Goal: Transaction & Acquisition: Purchase product/service

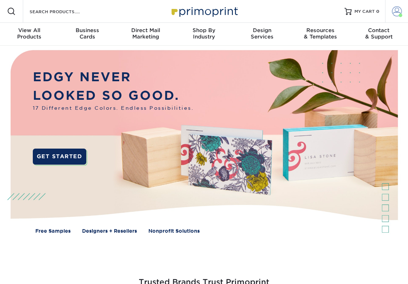
click at [400, 6] on span at bounding box center [397, 11] width 10 height 10
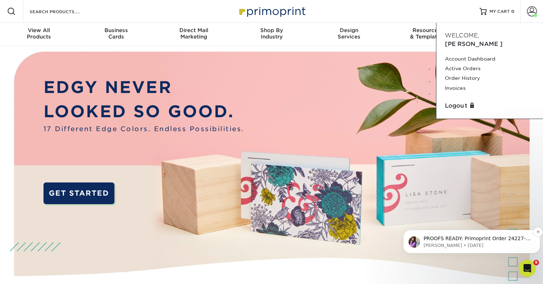
click at [407, 247] on p "Erica • 80w ago" at bounding box center [477, 245] width 108 height 6
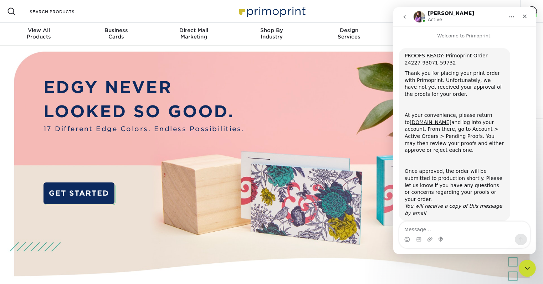
scroll to position [7, 0]
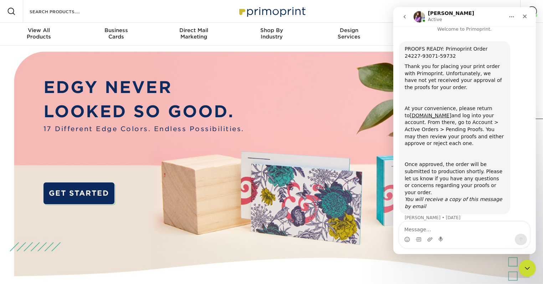
click at [407, 231] on textarea "Message…" at bounding box center [464, 228] width 130 height 12
type textarea "Hello"
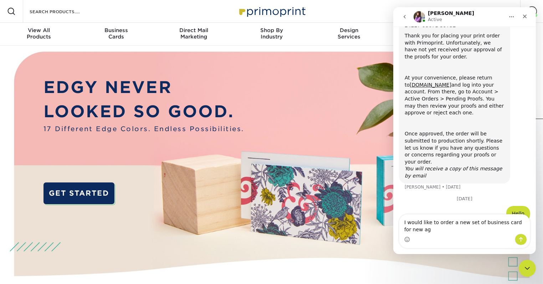
scroll to position [45, 0]
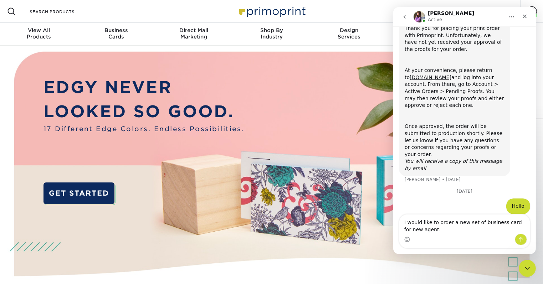
type textarea "I would like to order a new set of business card for new agent."
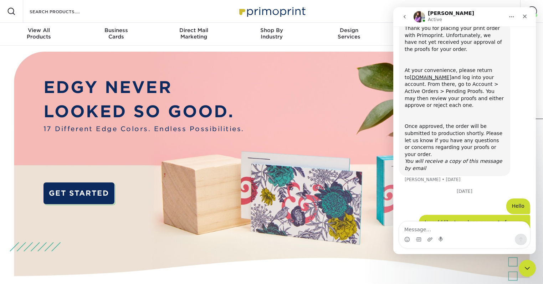
scroll to position [61, 0]
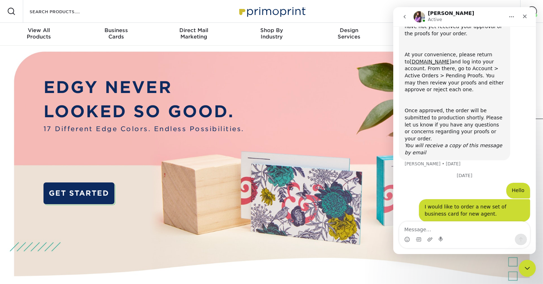
click at [320, 5] on div "Resources Menu Search Products Account Welcome, Daniel Account Dashboard Active…" at bounding box center [271, 11] width 543 height 23
click at [401, 16] on button "go back" at bounding box center [404, 17] width 14 height 14
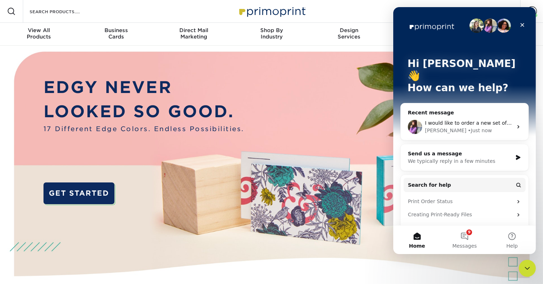
scroll to position [0, 0]
click at [407, 24] on icon "Close" at bounding box center [522, 25] width 6 height 6
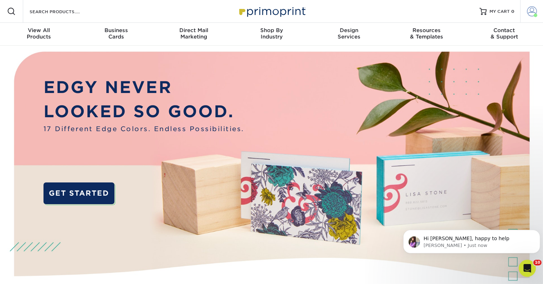
click at [407, 9] on span at bounding box center [532, 11] width 10 height 10
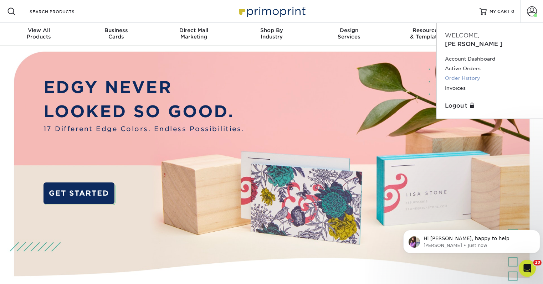
click at [407, 73] on link "Order History" at bounding box center [489, 78] width 89 height 10
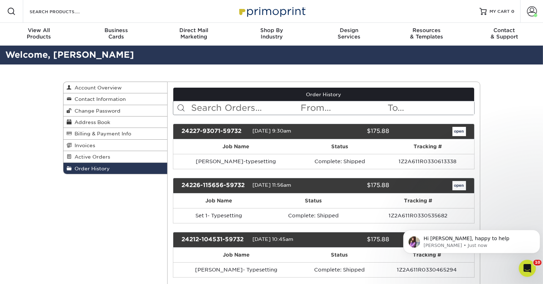
drag, startPoint x: 242, startPoint y: 130, endPoint x: 179, endPoint y: 128, distance: 63.1
click at [179, 128] on div "24227-93071-59732" at bounding box center [214, 131] width 76 height 9
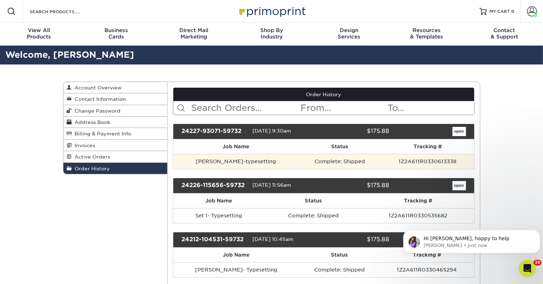
copy div "24227-93071-59732"
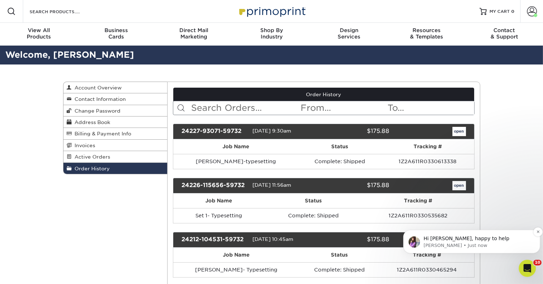
click at [509, 244] on p "Erica • Just now" at bounding box center [477, 245] width 108 height 6
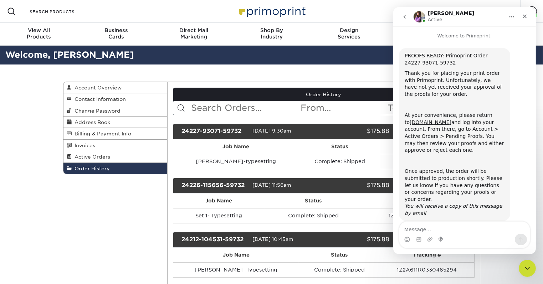
scroll to position [21, 0]
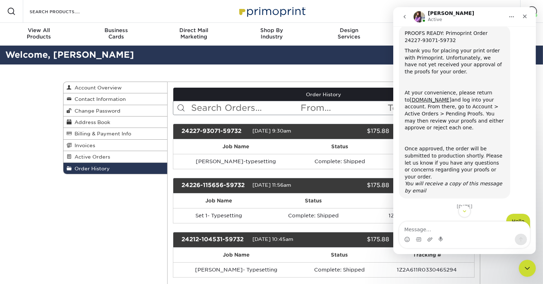
click at [439, 231] on textarea "Message…" at bounding box center [464, 228] width 130 height 12
type textarea "please use previous order # 24227-93071-59732 as template"
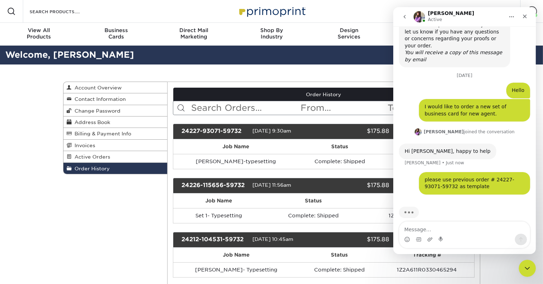
scroll to position [154, 0]
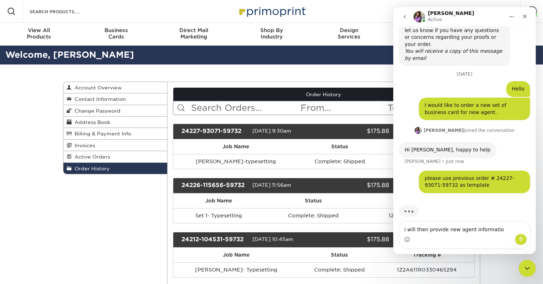
type textarea "i will then provide new agent information"
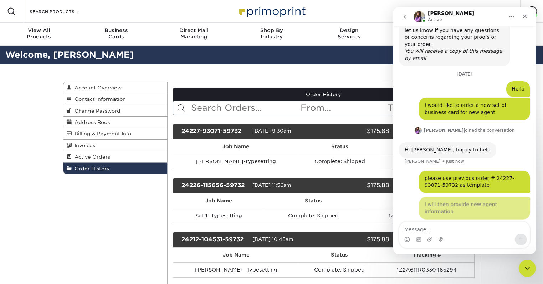
scroll to position [170, 0]
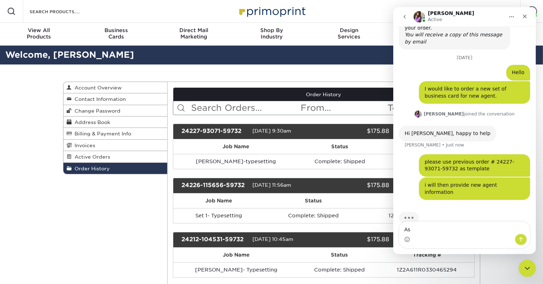
type textarea "A"
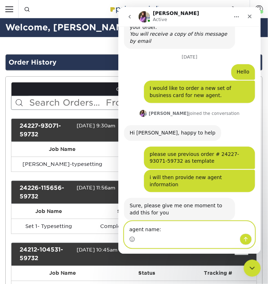
scroll to position [171, 0]
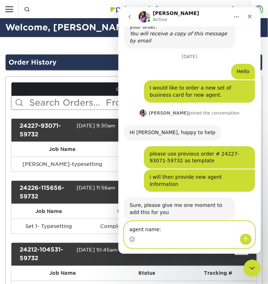
click at [169, 226] on textarea "agent name:" at bounding box center [189, 227] width 130 height 12
type textarea "agent name: Antoni David"
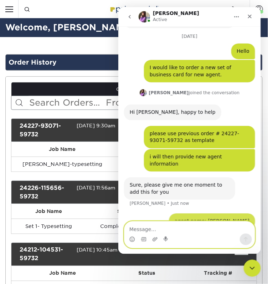
scroll to position [193, 0]
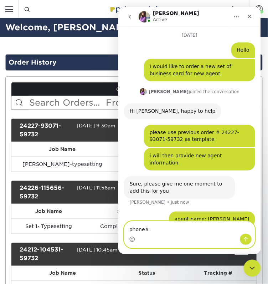
click at [175, 226] on textarea "phone#" at bounding box center [189, 227] width 130 height 12
paste textarea "7542267858"
type textarea "phone# 7542267858"
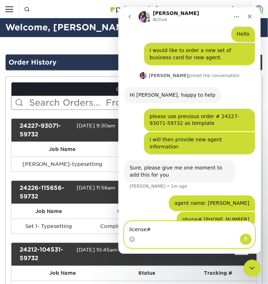
click at [180, 230] on textarea "license#" at bounding box center [189, 227] width 130 height 12
paste textarea "SL3627398"
type textarea "license# SL3627398"
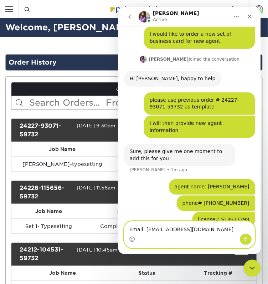
type textarea "Email: Antoni@TriangleProperties.Net"
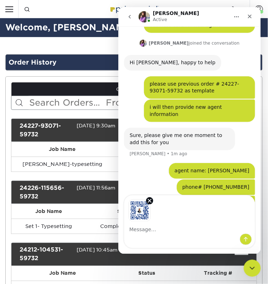
scroll to position [267, 0]
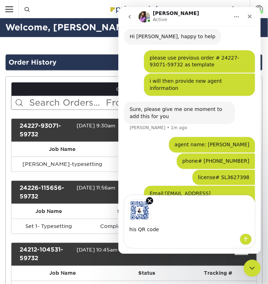
type textarea "his QR code"
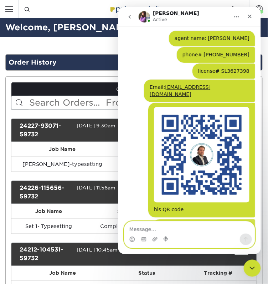
scroll to position [374, 0]
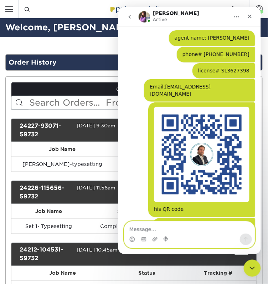
click at [187, 232] on textarea "Message…" at bounding box center [189, 227] width 130 height 12
type textarea "his picture to be used for buisness card"
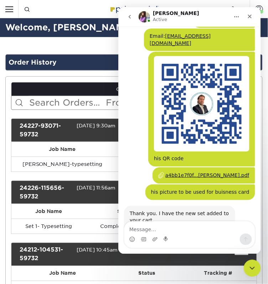
scroll to position [436, 0]
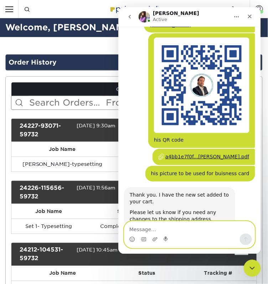
click at [197, 228] on textarea "Message…" at bounding box center [189, 227] width 130 height 12
click at [158, 231] on textarea "Message…" at bounding box center [189, 227] width 130 height 12
type textarea "Let me double check."
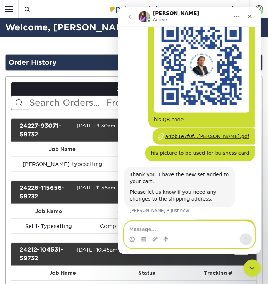
scroll to position [457, 0]
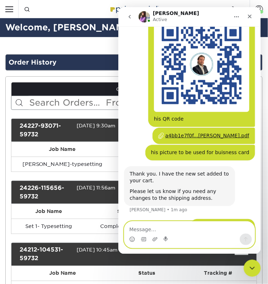
click at [199, 224] on textarea "Message…" at bounding box center [189, 227] width 130 height 12
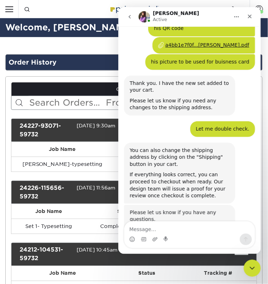
scroll to position [547, 0]
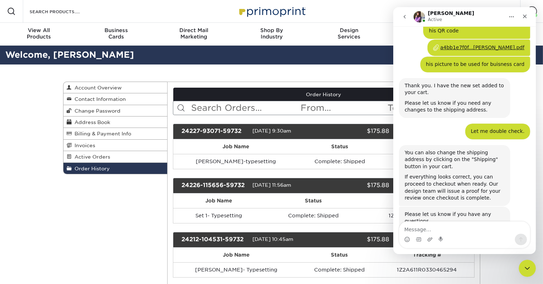
scroll to position [546, 0]
click at [298, 142] on th "Status" at bounding box center [339, 146] width 83 height 15
click at [364, 112] on input "text" at bounding box center [343, 108] width 87 height 14
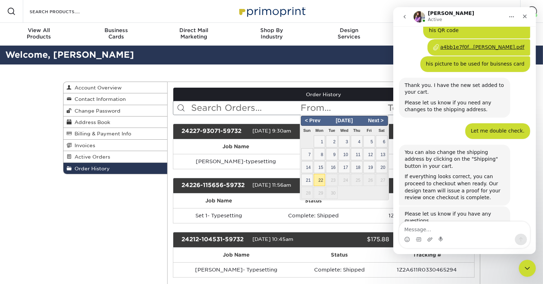
click at [365, 106] on input "text" at bounding box center [343, 108] width 87 height 14
click at [101, 160] on link "Active Orders" at bounding box center [115, 156] width 104 height 11
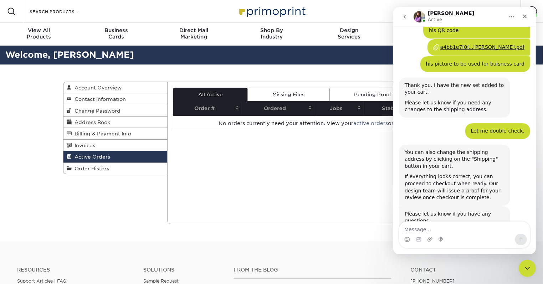
click at [102, 157] on span "Active Orders" at bounding box center [91, 157] width 38 height 6
click at [276, 94] on link "Missing Files" at bounding box center [288, 95] width 82 height 14
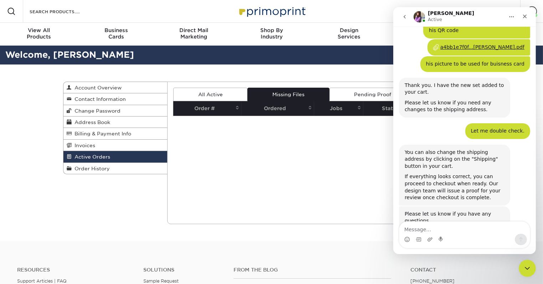
click at [376, 91] on link "Pending Proof" at bounding box center [372, 95] width 87 height 14
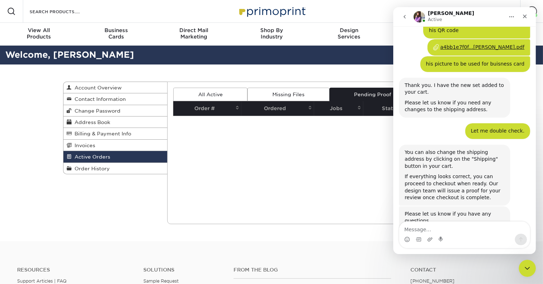
click at [511, 18] on icon "Home" at bounding box center [511, 17] width 6 height 6
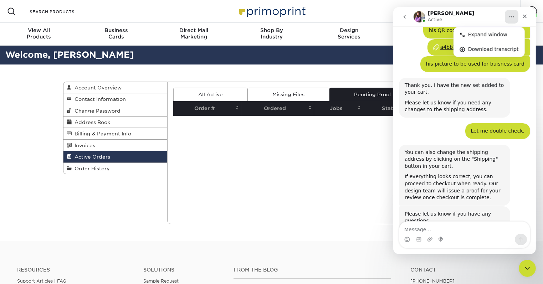
click at [511, 18] on icon "Home" at bounding box center [511, 17] width 6 height 6
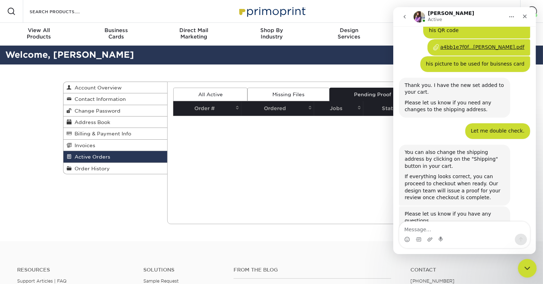
click at [526, 263] on icon "Close Intercom Messenger" at bounding box center [526, 267] width 9 height 9
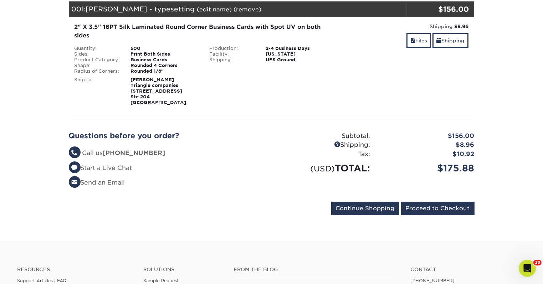
scroll to position [71, 0]
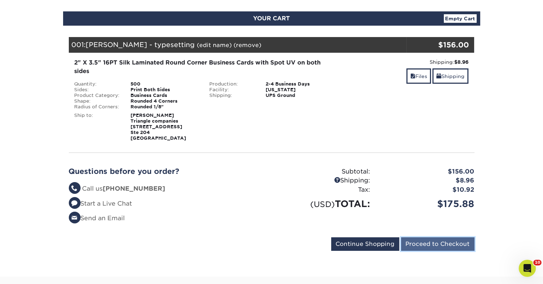
click at [420, 239] on input "Proceed to Checkout" at bounding box center [437, 244] width 73 height 14
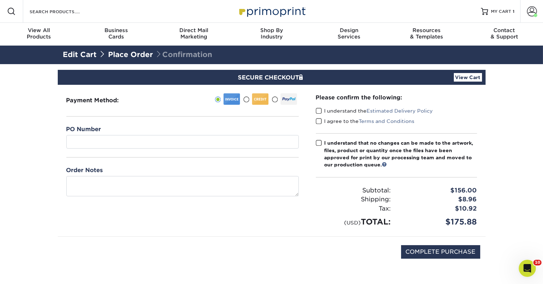
click at [246, 100] on span at bounding box center [246, 99] width 6 height 7
click at [0, 0] on input "radio" at bounding box center [0, 0] width 0 height 0
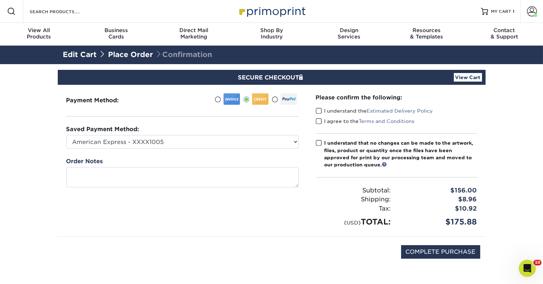
click at [266, 247] on div "COMPLETE PURCHASE" at bounding box center [271, 256] width 417 height 38
click at [530, 264] on div "Open Intercom Messenger" at bounding box center [526, 268] width 24 height 24
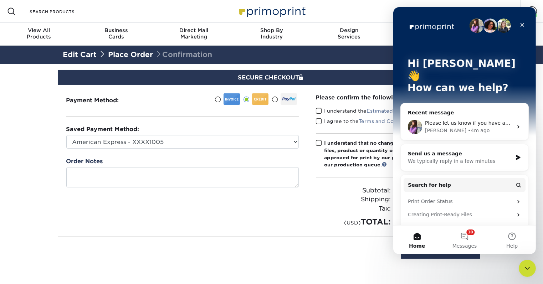
click at [372, 10] on div "Resources Menu Search Products Account [PERSON_NAME] Account Dashboard Active O…" at bounding box center [271, 11] width 543 height 23
click at [525, 25] on div "Close" at bounding box center [521, 25] width 13 height 13
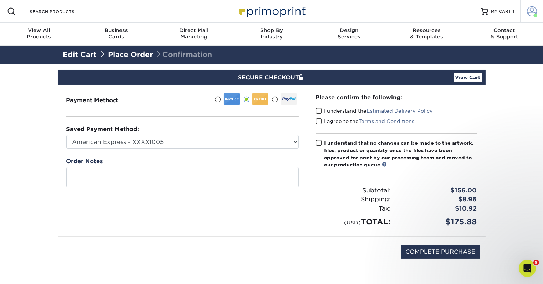
click at [527, 10] on span at bounding box center [532, 11] width 10 height 10
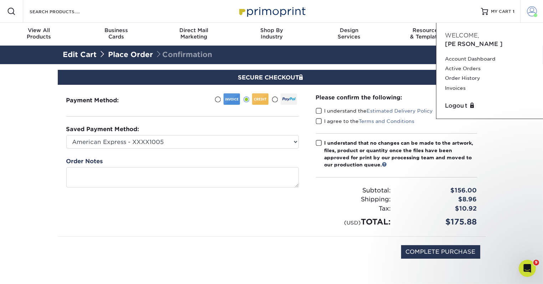
click at [527, 10] on span at bounding box center [532, 11] width 10 height 10
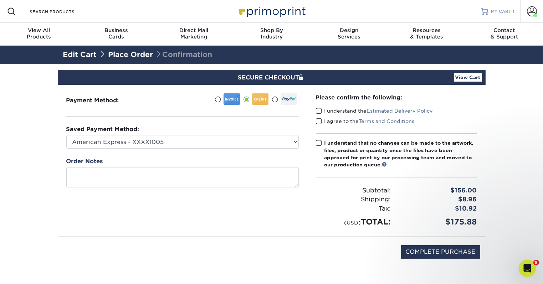
click at [508, 11] on span "MY CART" at bounding box center [501, 12] width 20 height 6
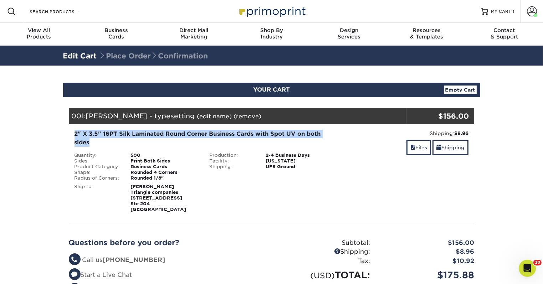
drag, startPoint x: 74, startPoint y: 134, endPoint x: 295, endPoint y: 141, distance: 220.4
click at [295, 141] on div "2" X 3.5" 16PT Silk Laminated Round Corner Business Cards with Spot UV on both …" at bounding box center [203, 138] width 259 height 17
copy div "2" X 3.5" 16PT Silk Laminated Round Corner Business Cards with Spot UV on both …"
click at [527, 11] on span at bounding box center [532, 11] width 10 height 10
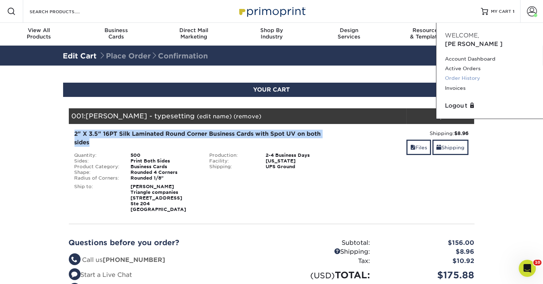
click at [472, 73] on link "Order History" at bounding box center [489, 78] width 89 height 10
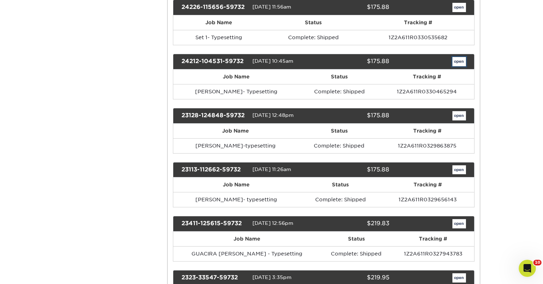
click at [456, 59] on link "open" at bounding box center [459, 61] width 14 height 9
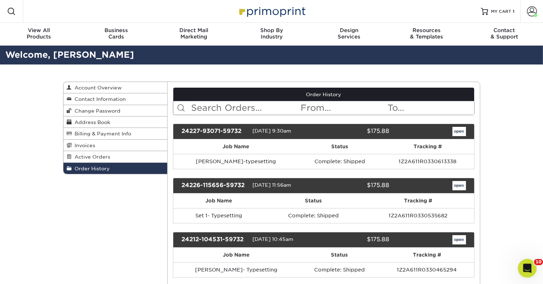
click at [530, 266] on icon "Open Intercom Messenger" at bounding box center [526, 268] width 12 height 12
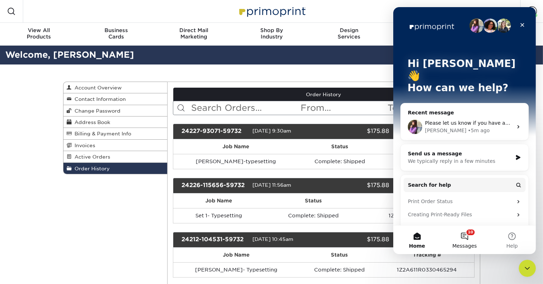
click at [464, 238] on button "10 Messages" at bounding box center [463, 240] width 47 height 29
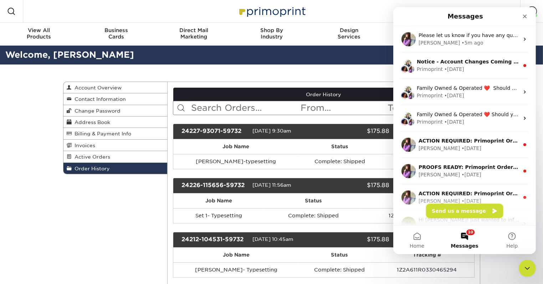
click at [463, 211] on button "Send us a message" at bounding box center [464, 211] width 77 height 14
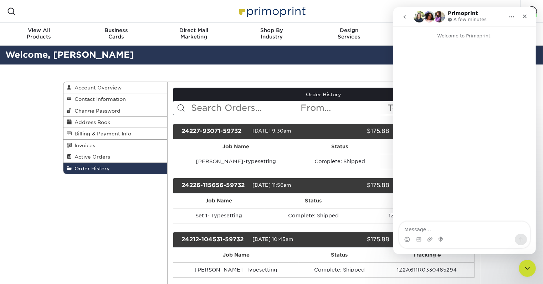
click at [405, 18] on icon "go back" at bounding box center [404, 17] width 6 height 6
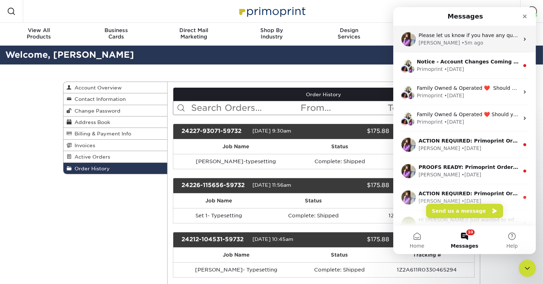
click at [456, 38] on span "Please let us know if you have any questions. Thank you!" at bounding box center [489, 35] width 143 height 6
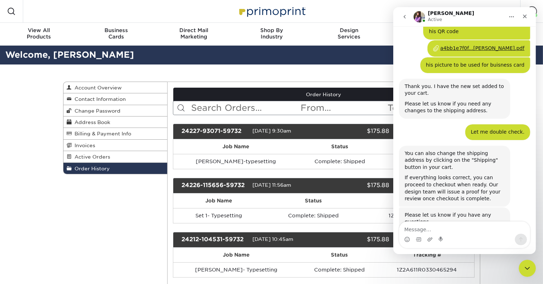
scroll to position [546, 0]
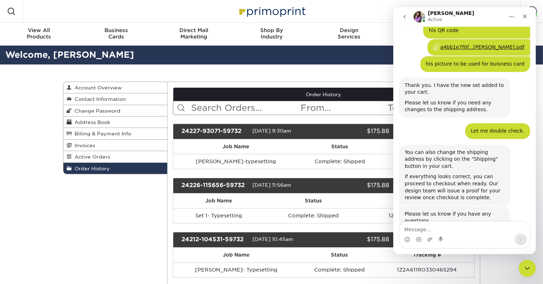
click at [448, 231] on textarea "Message…" at bounding box center [464, 228] width 130 height 12
type textarea "Hi, the order in cart is correct"
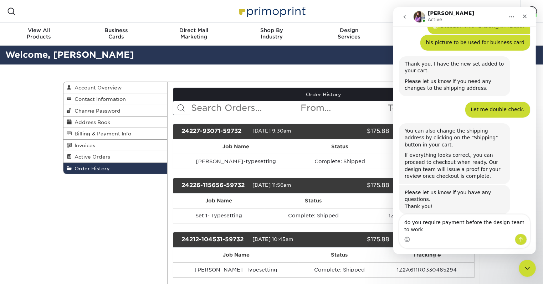
scroll to position [575, 0]
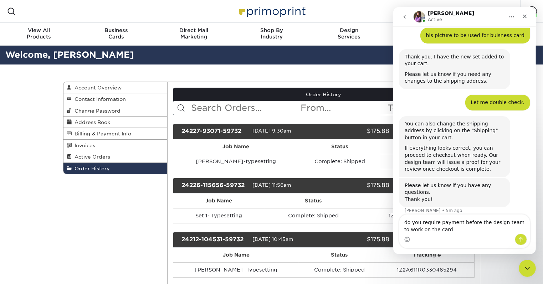
type textarea "do you require payment before the design team to work on the card?"
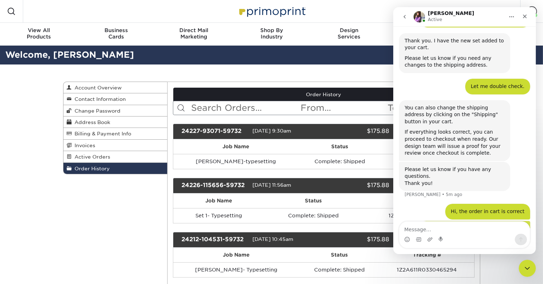
scroll to position [591, 0]
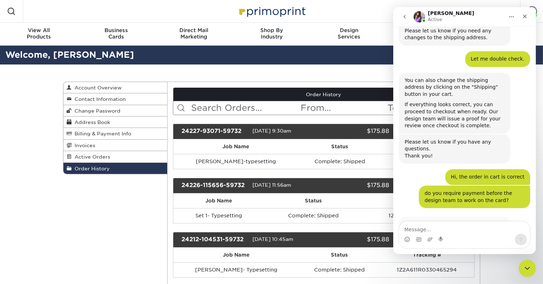
scroll to position [626, 0]
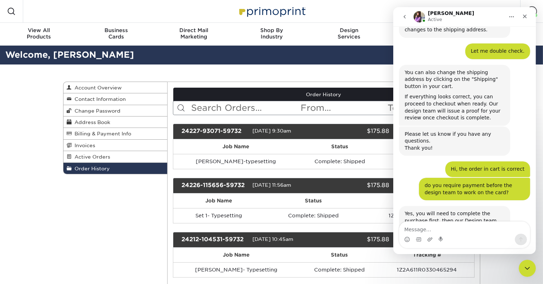
click at [470, 236] on div "Intercom messenger" at bounding box center [464, 239] width 130 height 11
click at [471, 230] on textarea "Message…" at bounding box center [464, 228] width 130 height 12
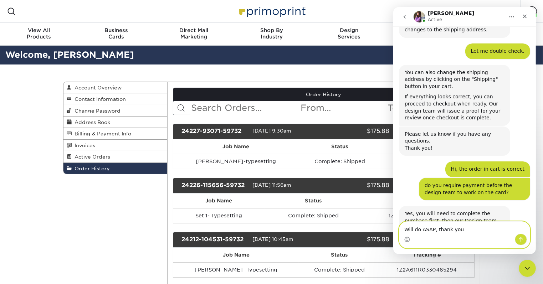
type textarea "Will do ASAP, thank you."
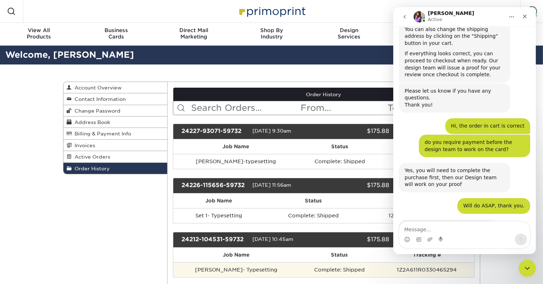
scroll to position [669, 0]
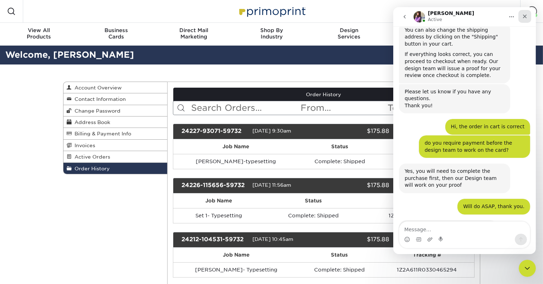
click at [523, 13] on div "Close" at bounding box center [524, 16] width 13 height 13
